Goal: Information Seeking & Learning: Understand process/instructions

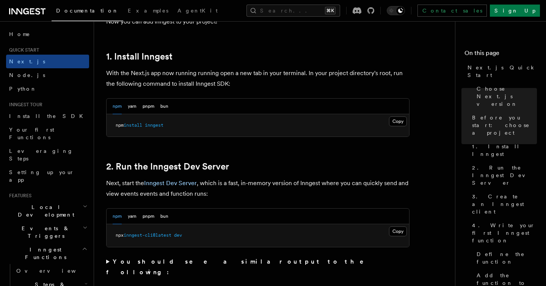
scroll to position [411, 0]
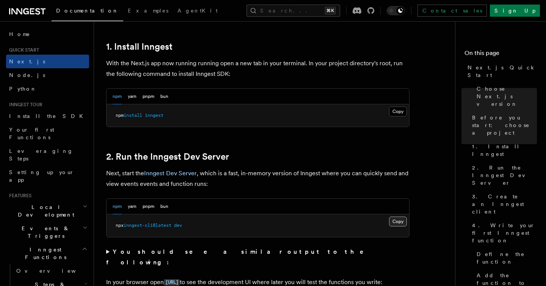
click at [397, 221] on button "Copy Copied" at bounding box center [398, 221] width 18 height 10
